Goal: Entertainment & Leisure: Consume media (video, audio)

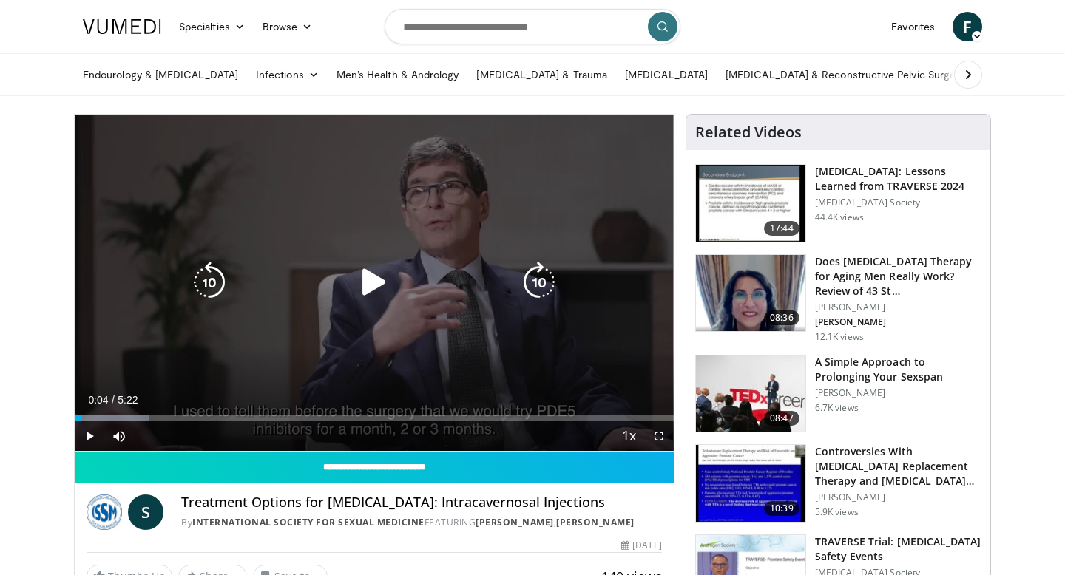
click at [370, 289] on icon "Video Player" at bounding box center [373, 282] width 41 height 41
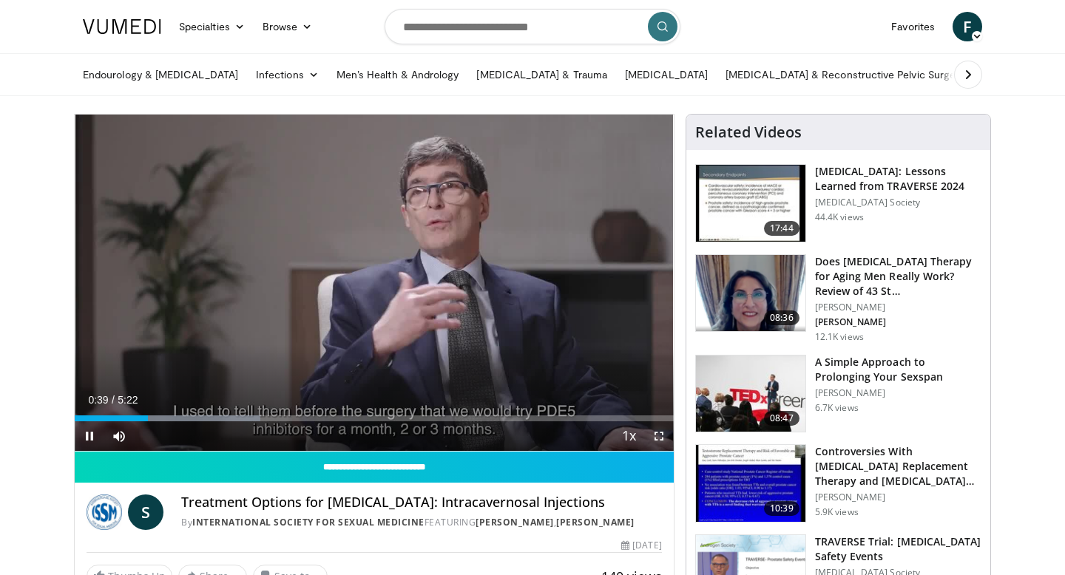
click at [659, 433] on span "Video Player" at bounding box center [659, 436] width 30 height 30
